Goal: Task Accomplishment & Management: Manage account settings

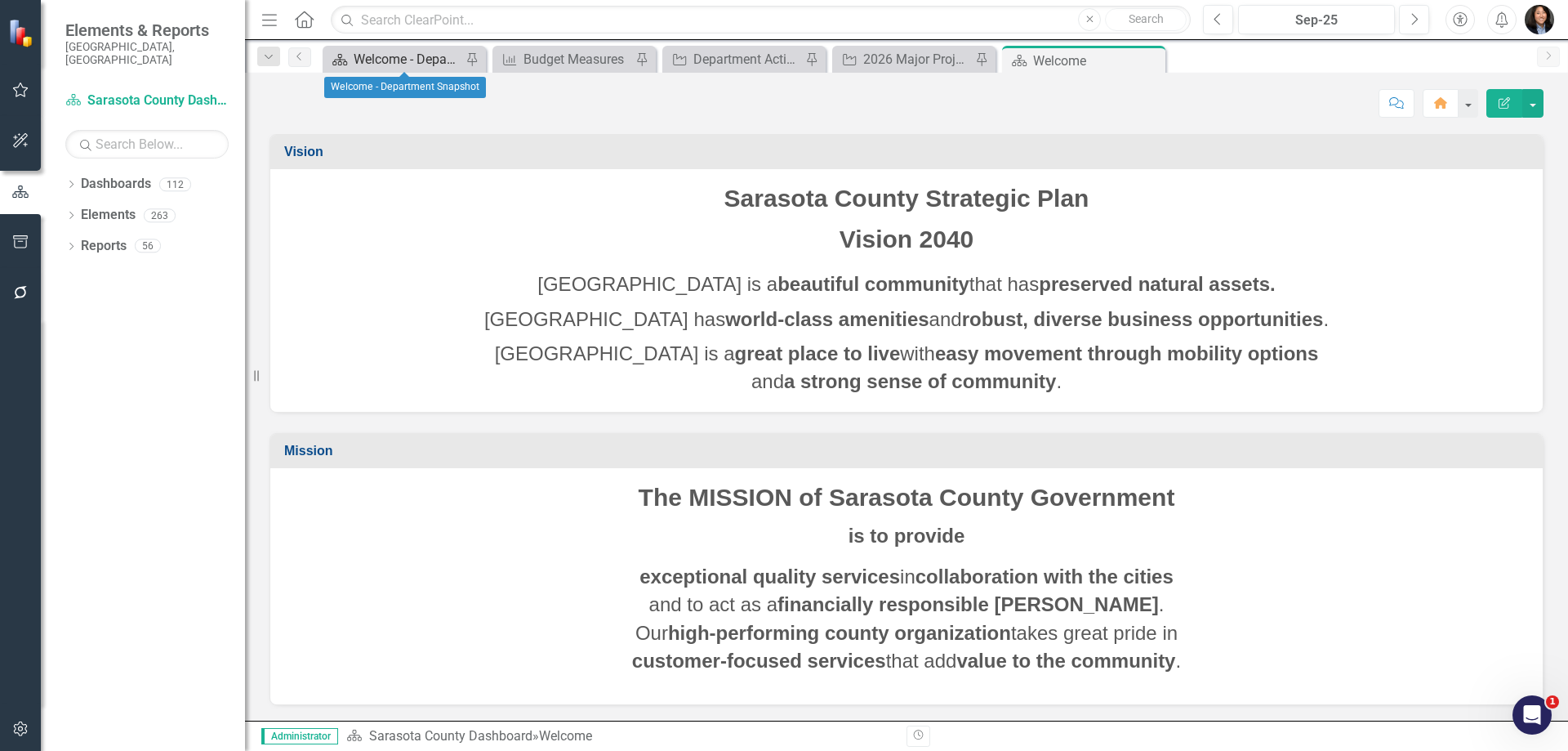
click at [439, 59] on div "Welcome - Department Snapshot" at bounding box center [407, 59] width 108 height 21
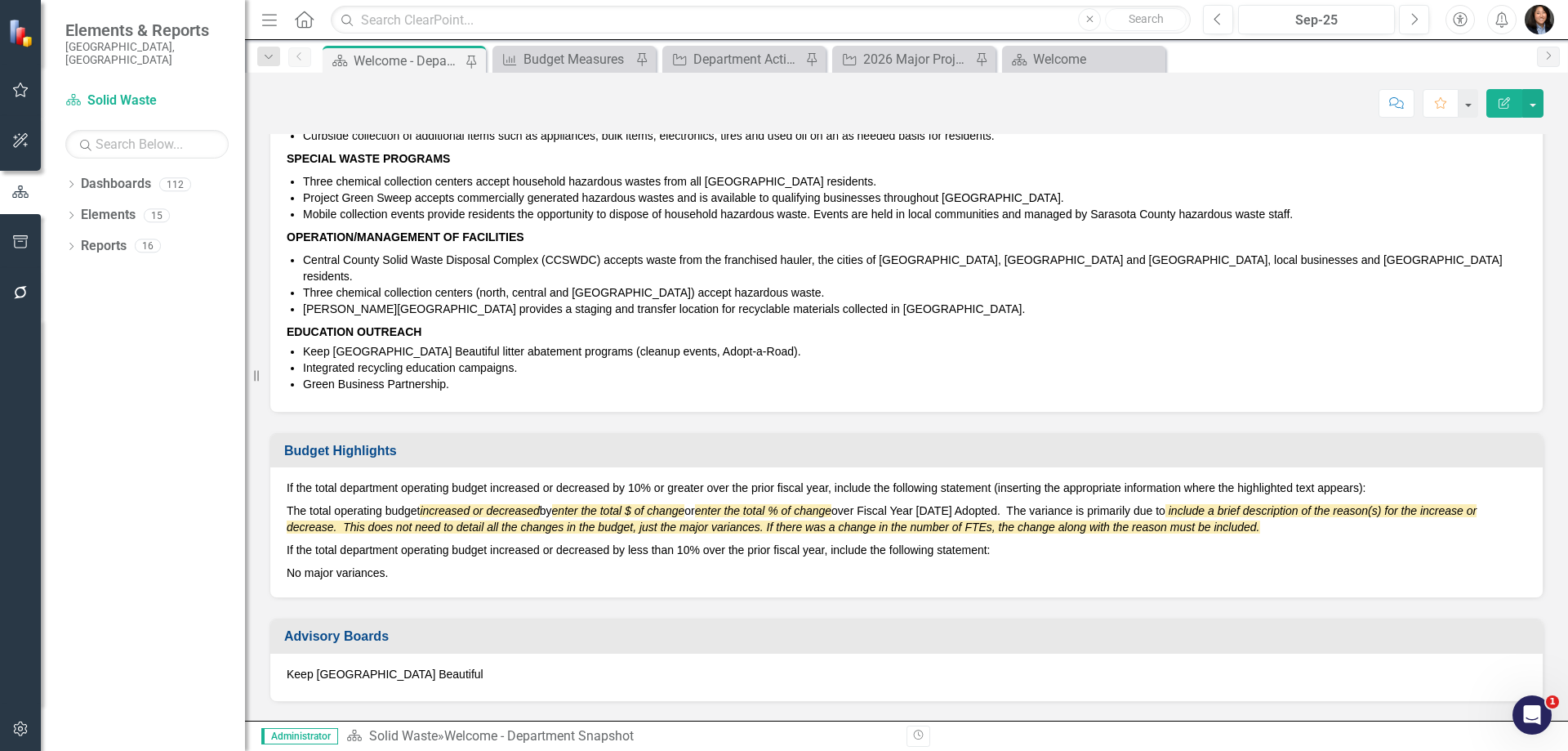
scroll to position [571, 0]
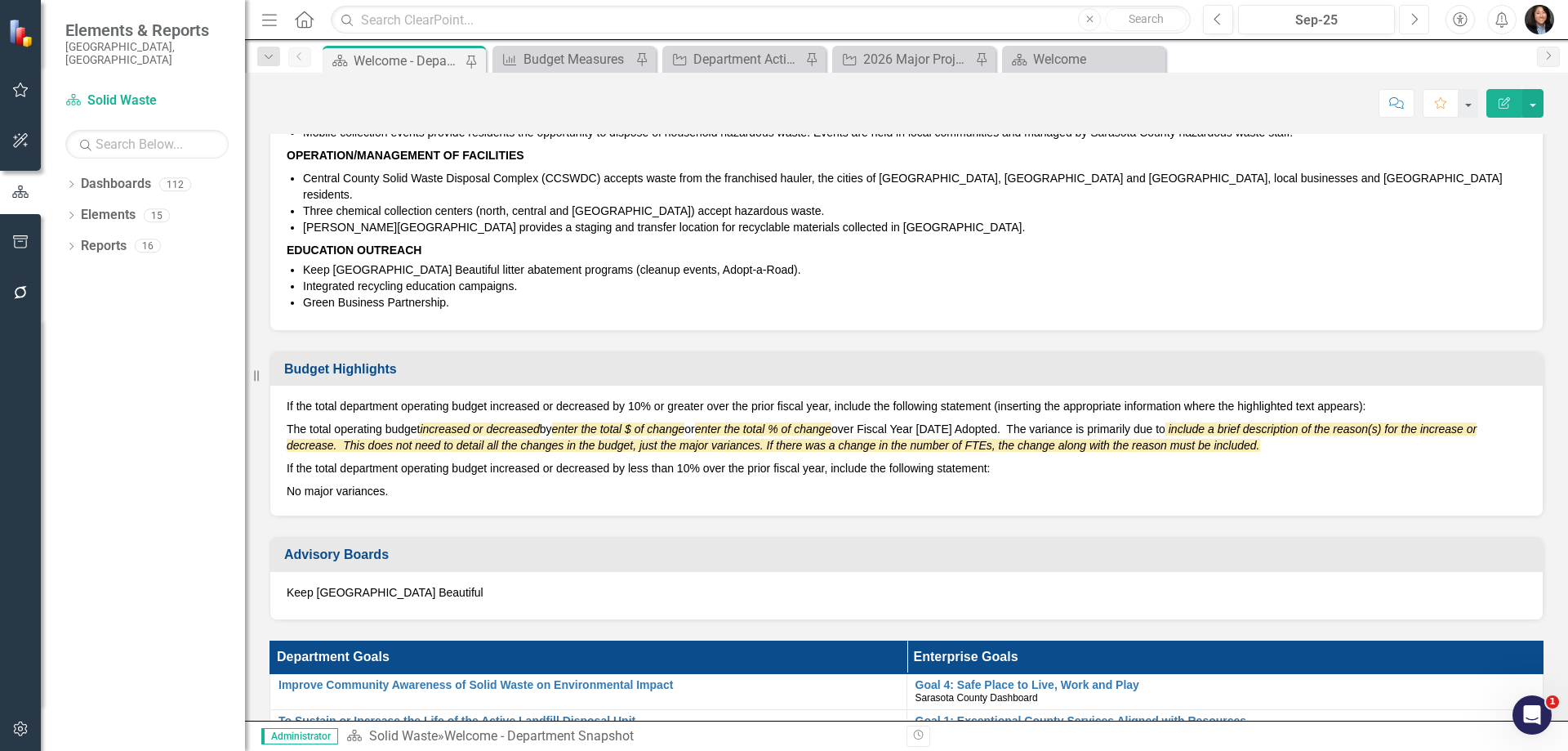
click at [1413, 17] on icon "Next" at bounding box center [1414, 19] width 9 height 15
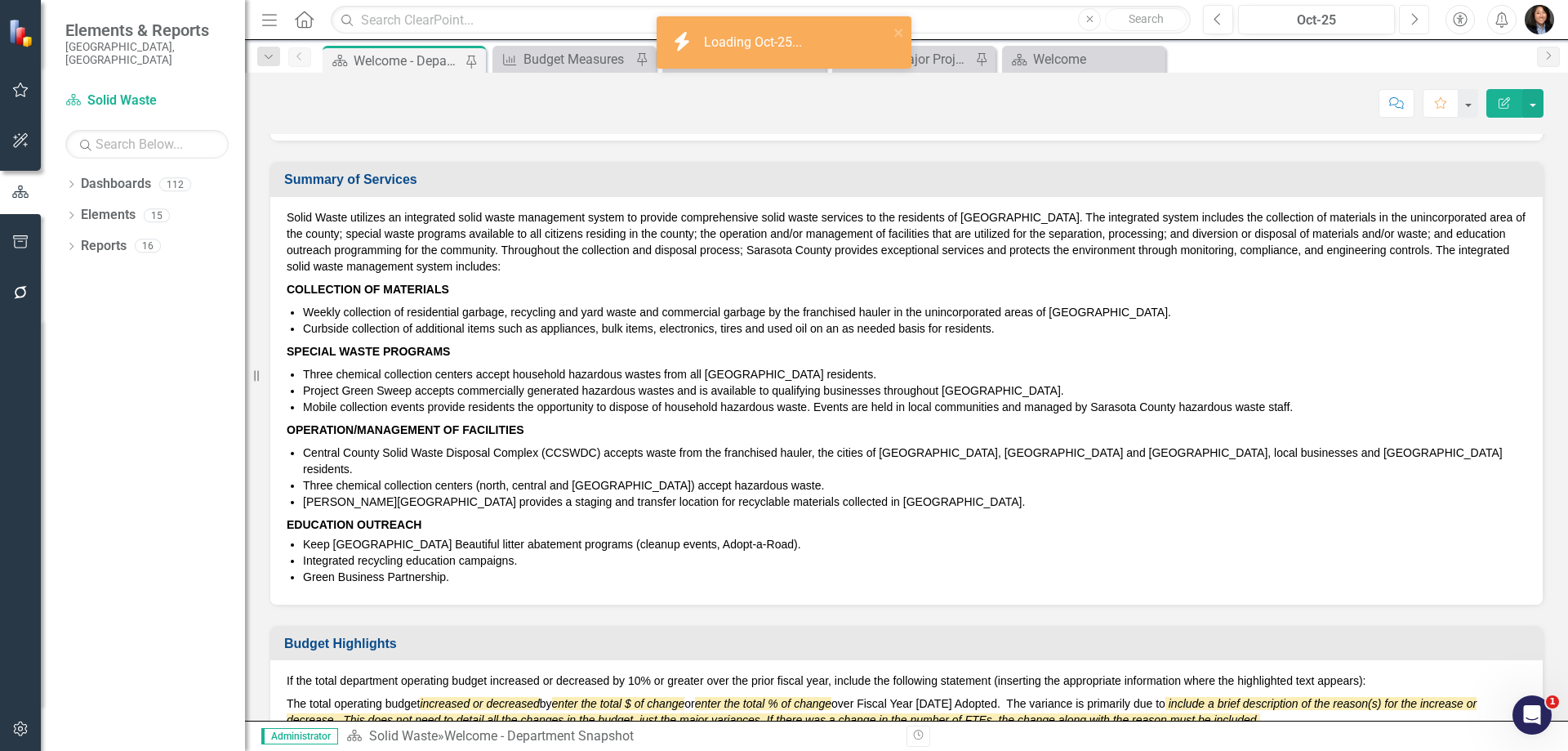
scroll to position [653, 0]
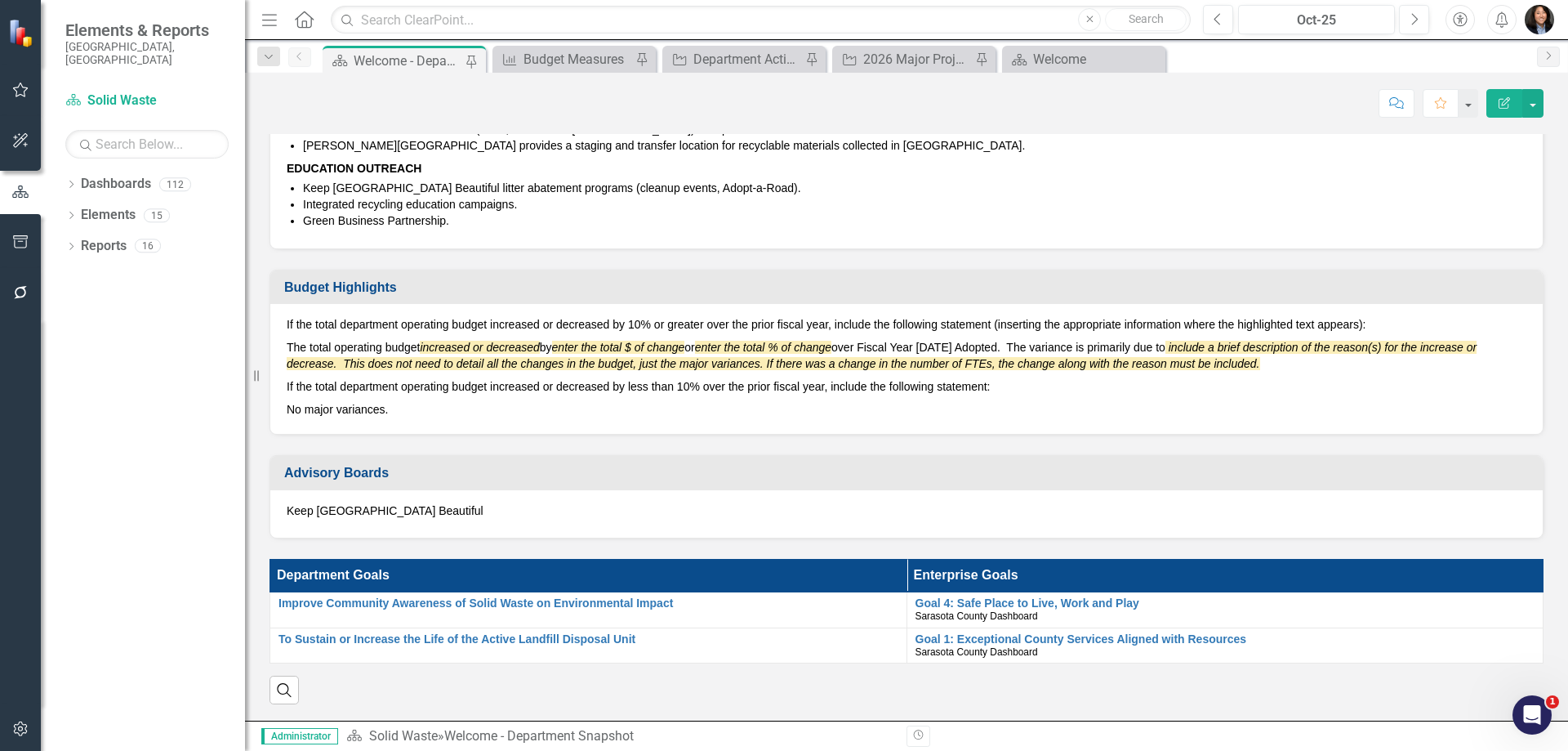
click at [416, 336] on p "The total operating budget increased or decreased by enter the total $ of chang…" at bounding box center [907, 355] width 1240 height 39
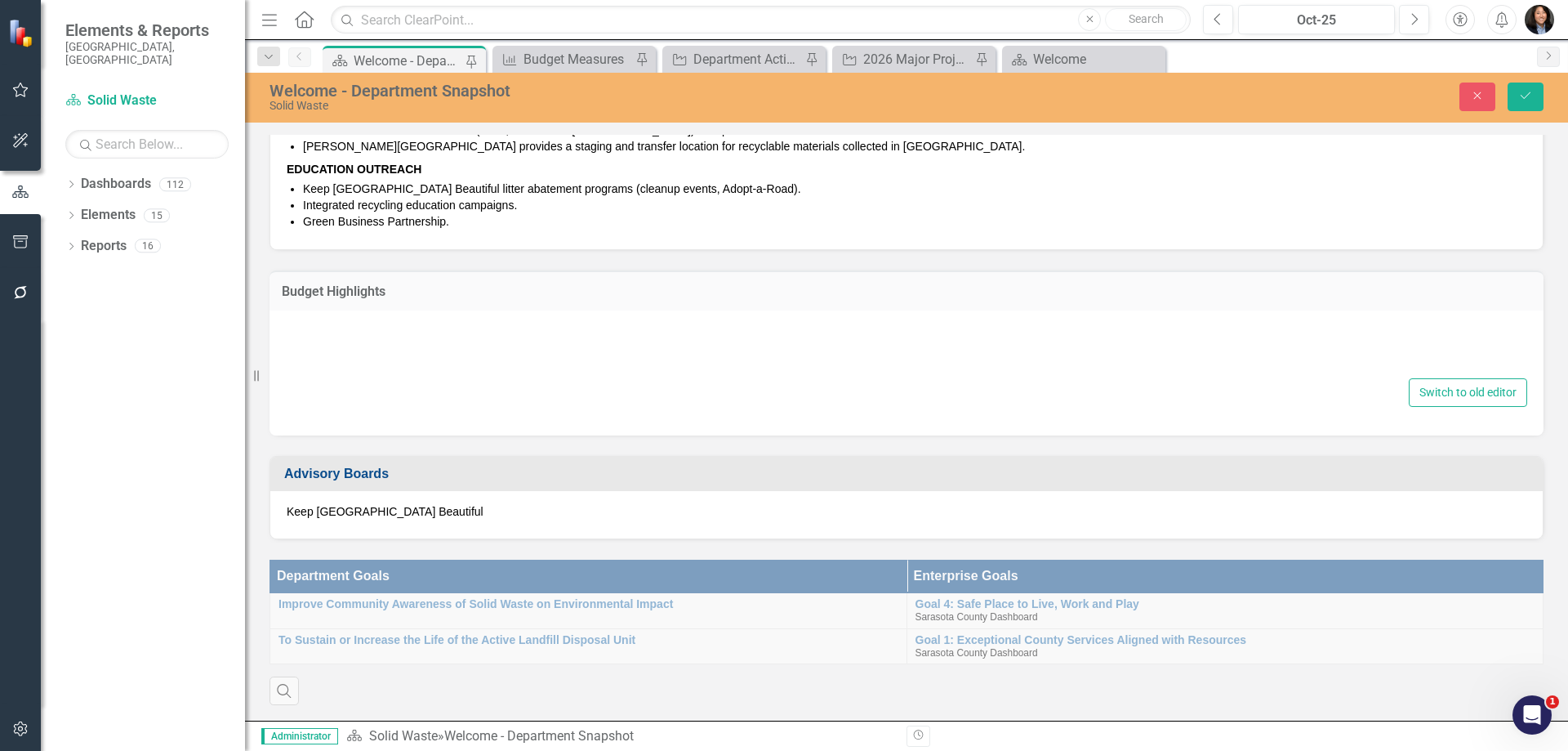
type textarea "<p>If the total department operating budget increased or decreased by 10% or gr…"
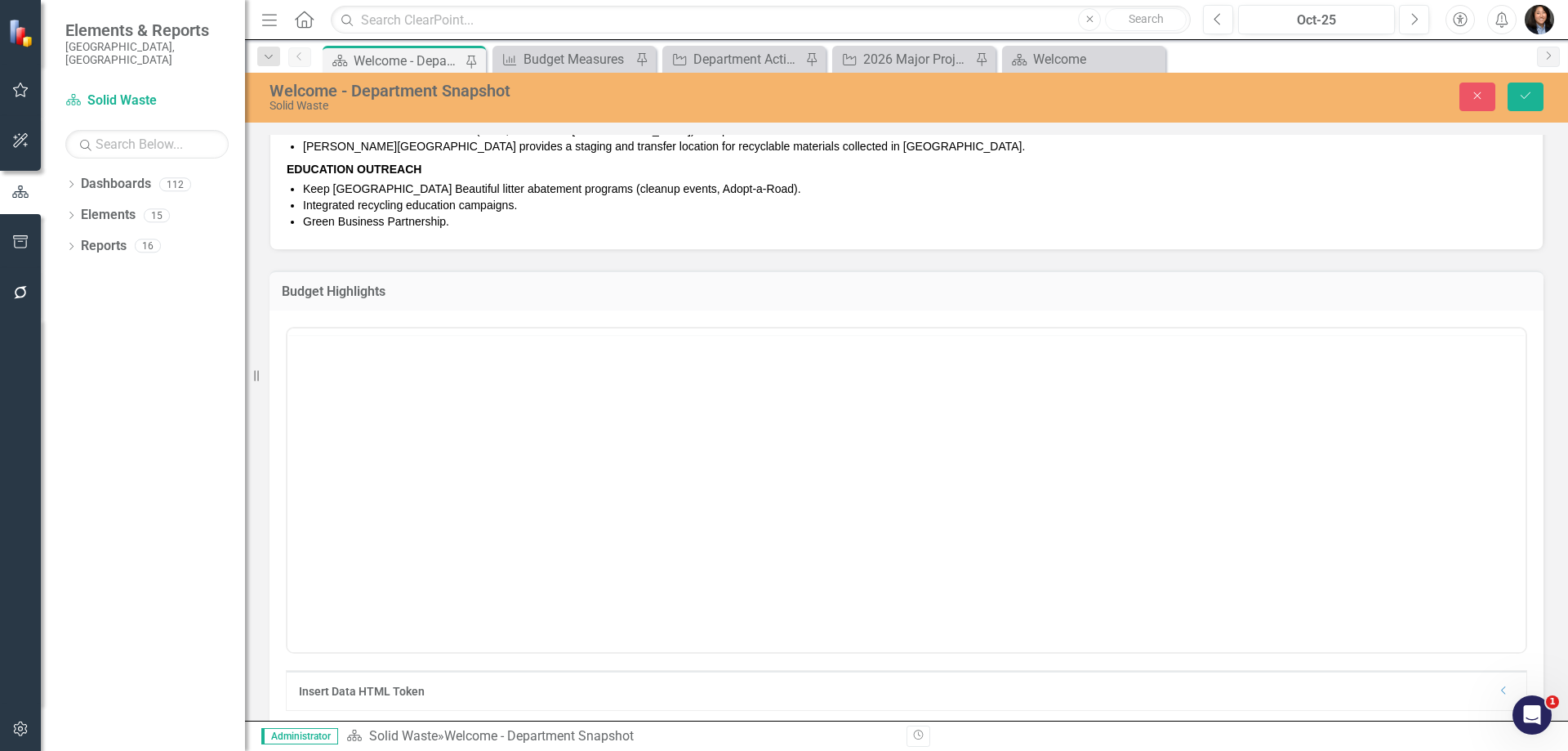
scroll to position [0, 0]
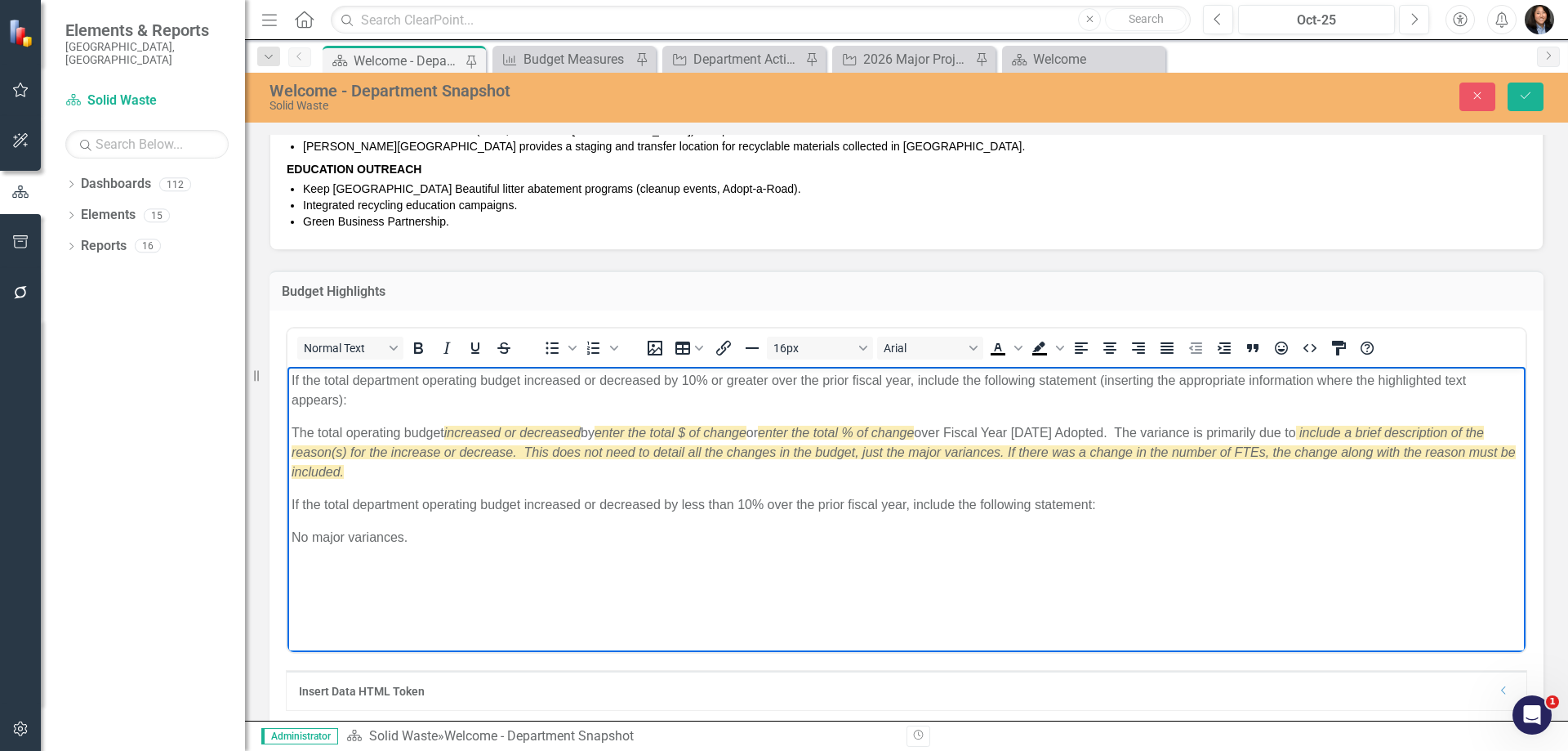
click at [1060, 498] on p "If the total department operating budget increased or decreased by less than 10…" at bounding box center [907, 504] width 1231 height 20
click at [1136, 501] on p "If the total department operating budget increased or decreased by less than 10…" at bounding box center [907, 504] width 1231 height 20
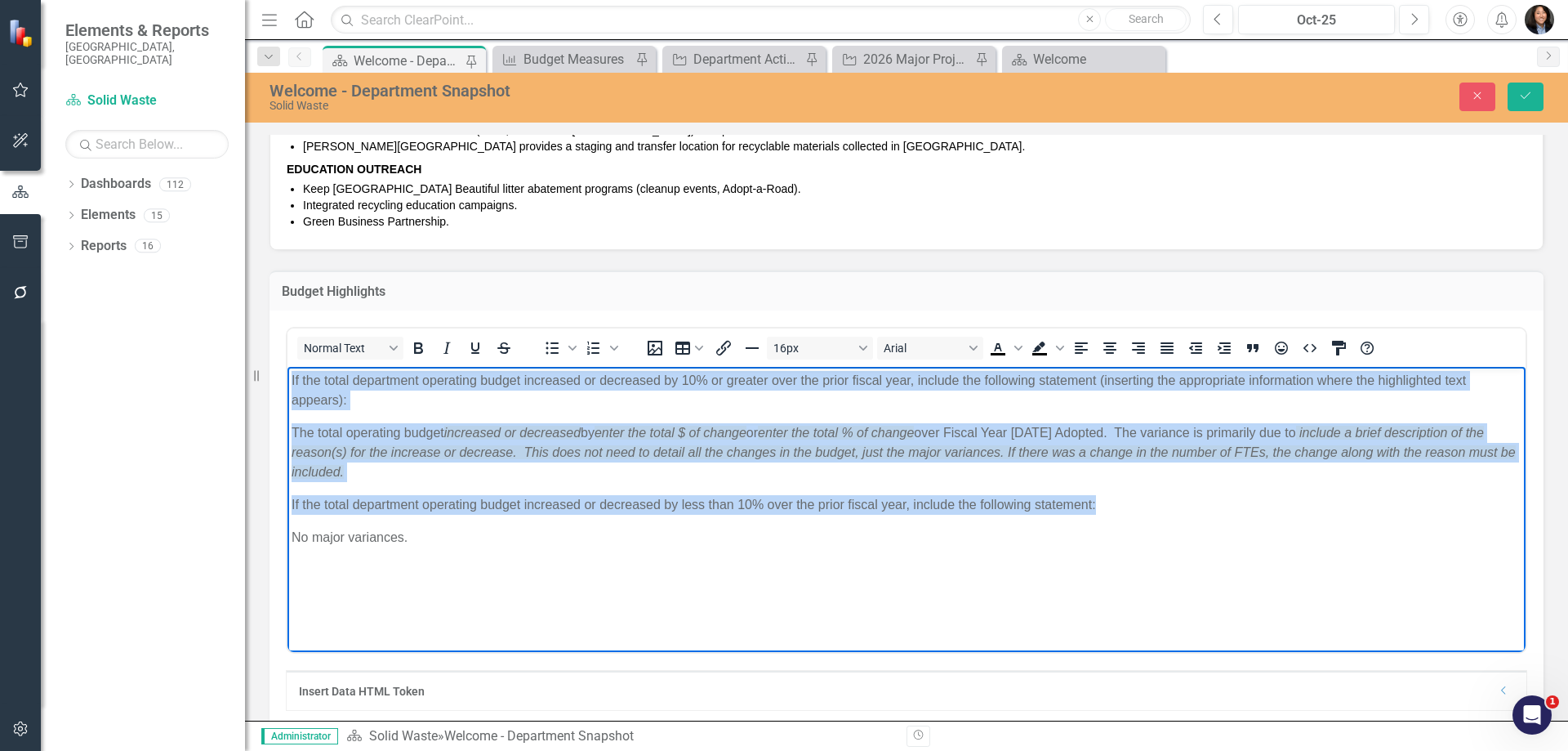
drag, startPoint x: 1162, startPoint y: 508, endPoint x: 514, endPoint y: 724, distance: 683.1
click at [287, 374] on html "If the total department operating budget increased or decreased by 10% or great…" at bounding box center [906, 488] width 1238 height 245
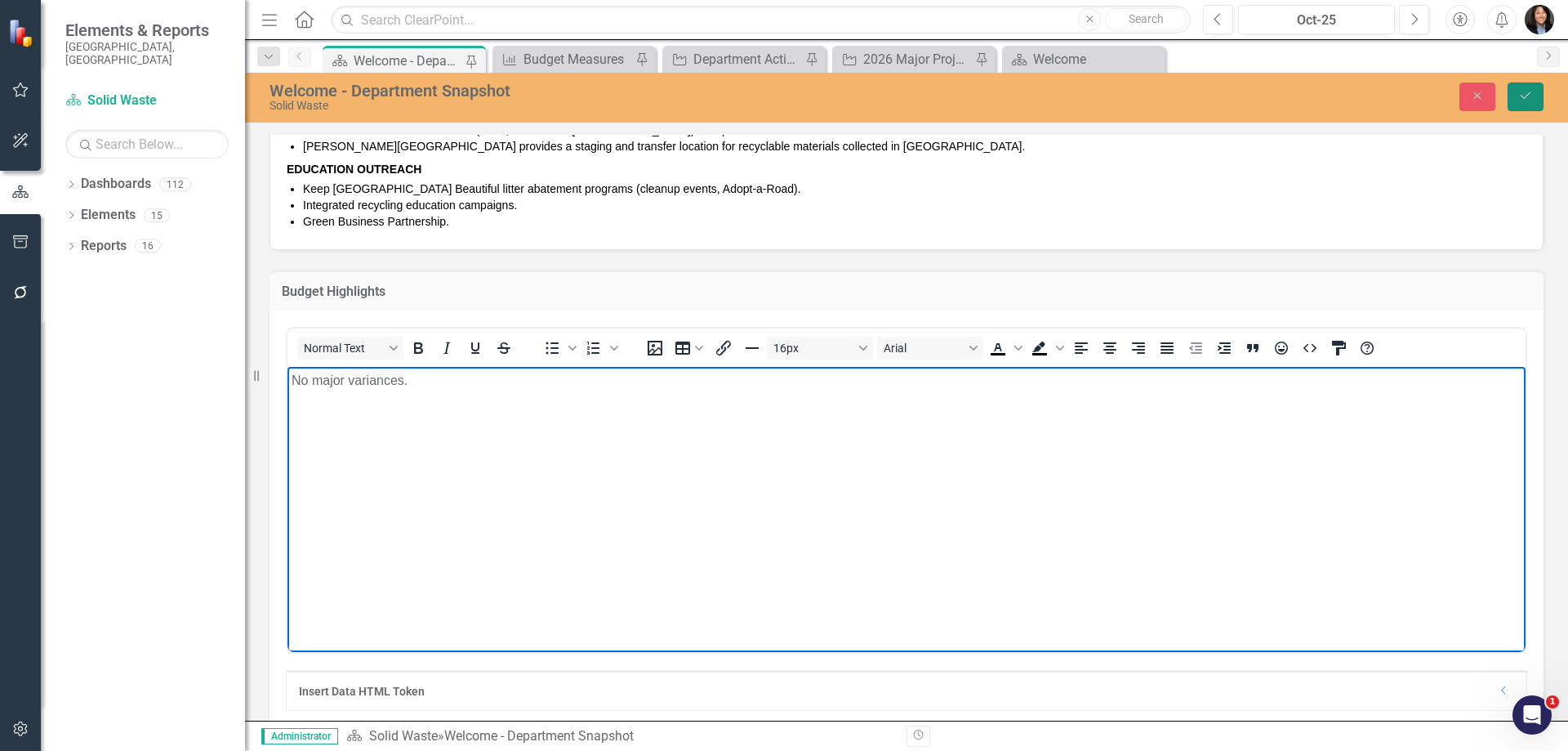
click at [1520, 96] on icon "Save" at bounding box center [1526, 96] width 15 height 12
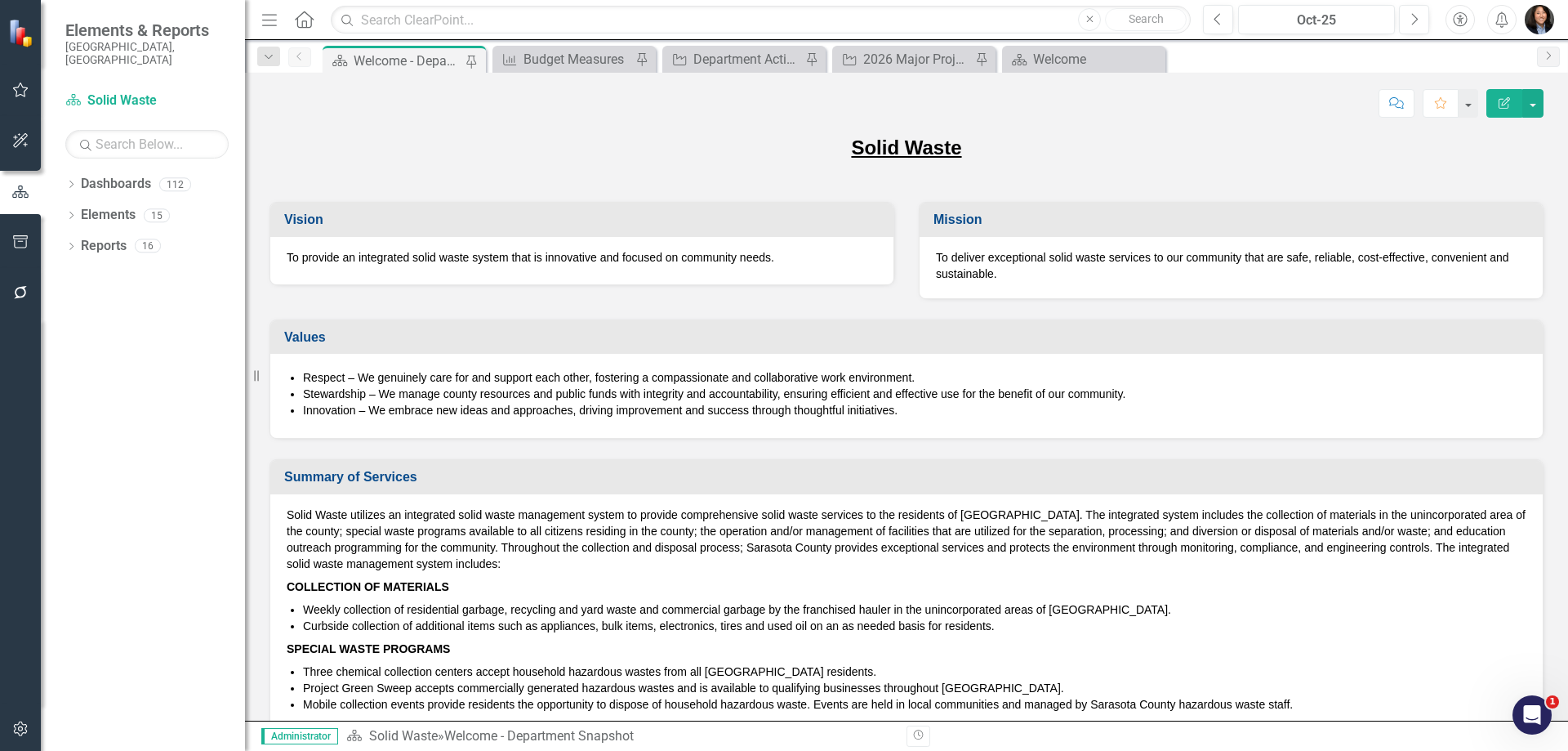
click at [1550, 24] on img "button" at bounding box center [1539, 20] width 30 height 30
click at [1480, 237] on link "Logout Log Out" at bounding box center [1489, 236] width 129 height 31
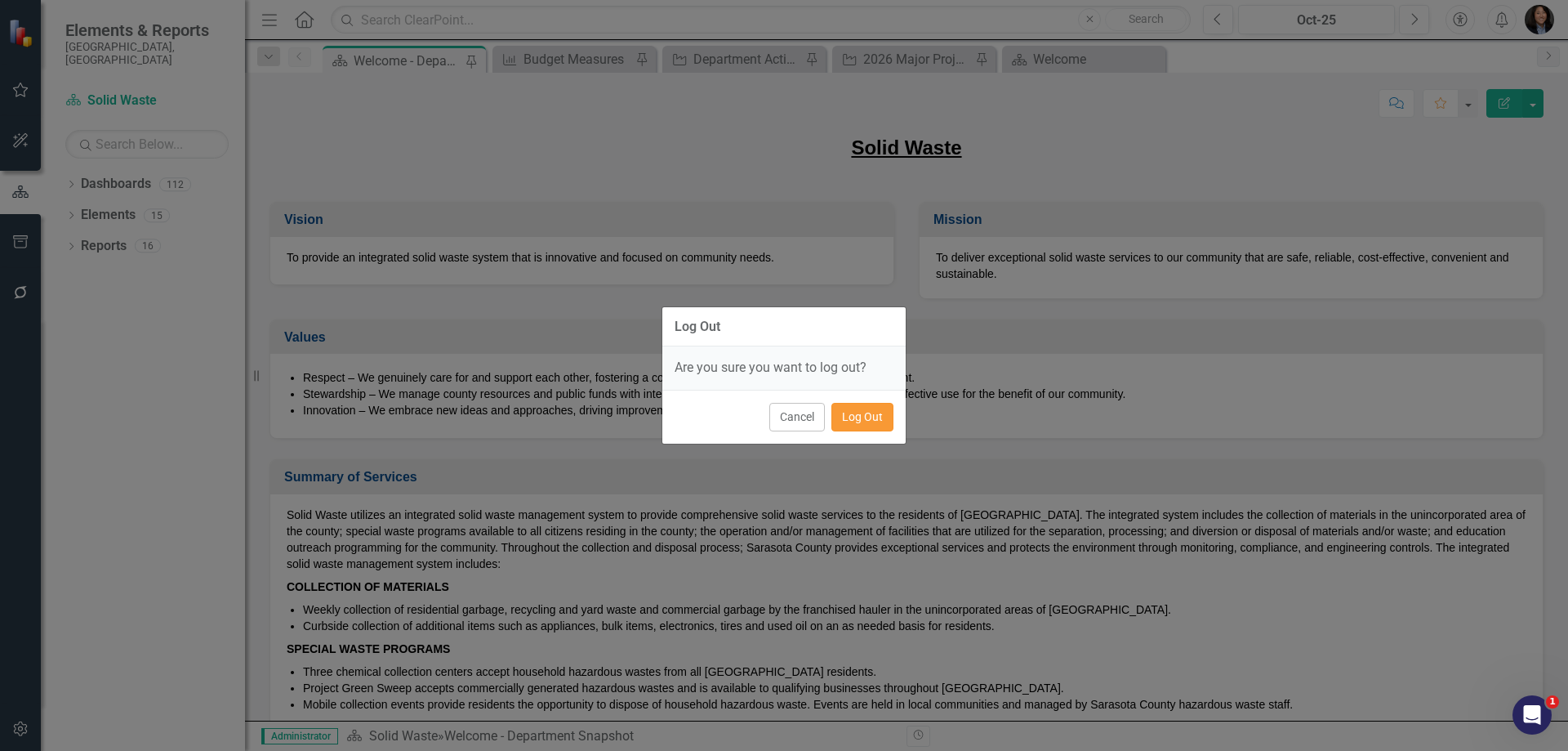
click at [868, 423] on button "Log Out" at bounding box center [862, 416] width 62 height 29
